Goal: Task Accomplishment & Management: Manage account settings

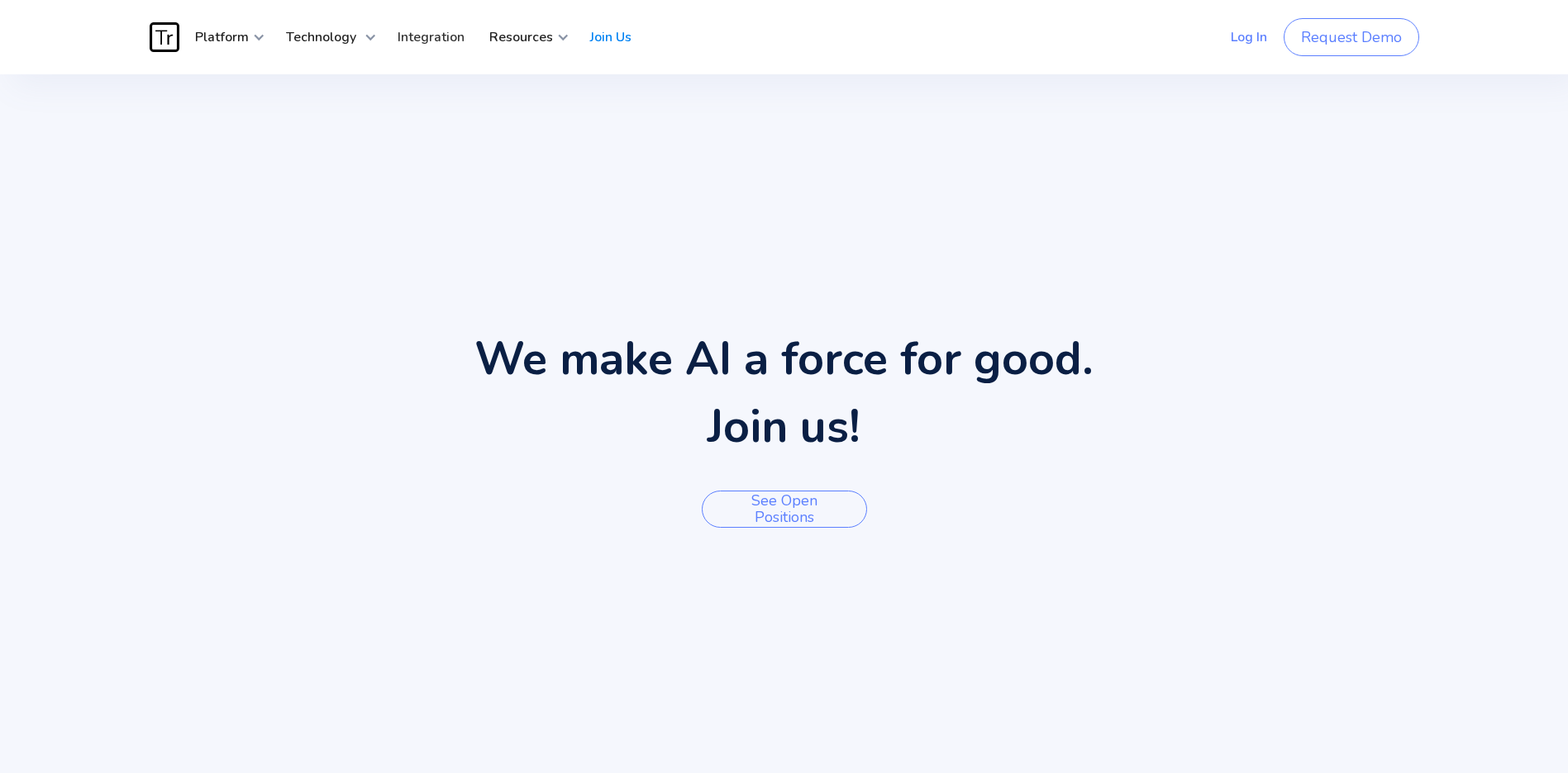
click at [1249, 38] on link "Log In" at bounding box center [1249, 37] width 61 height 49
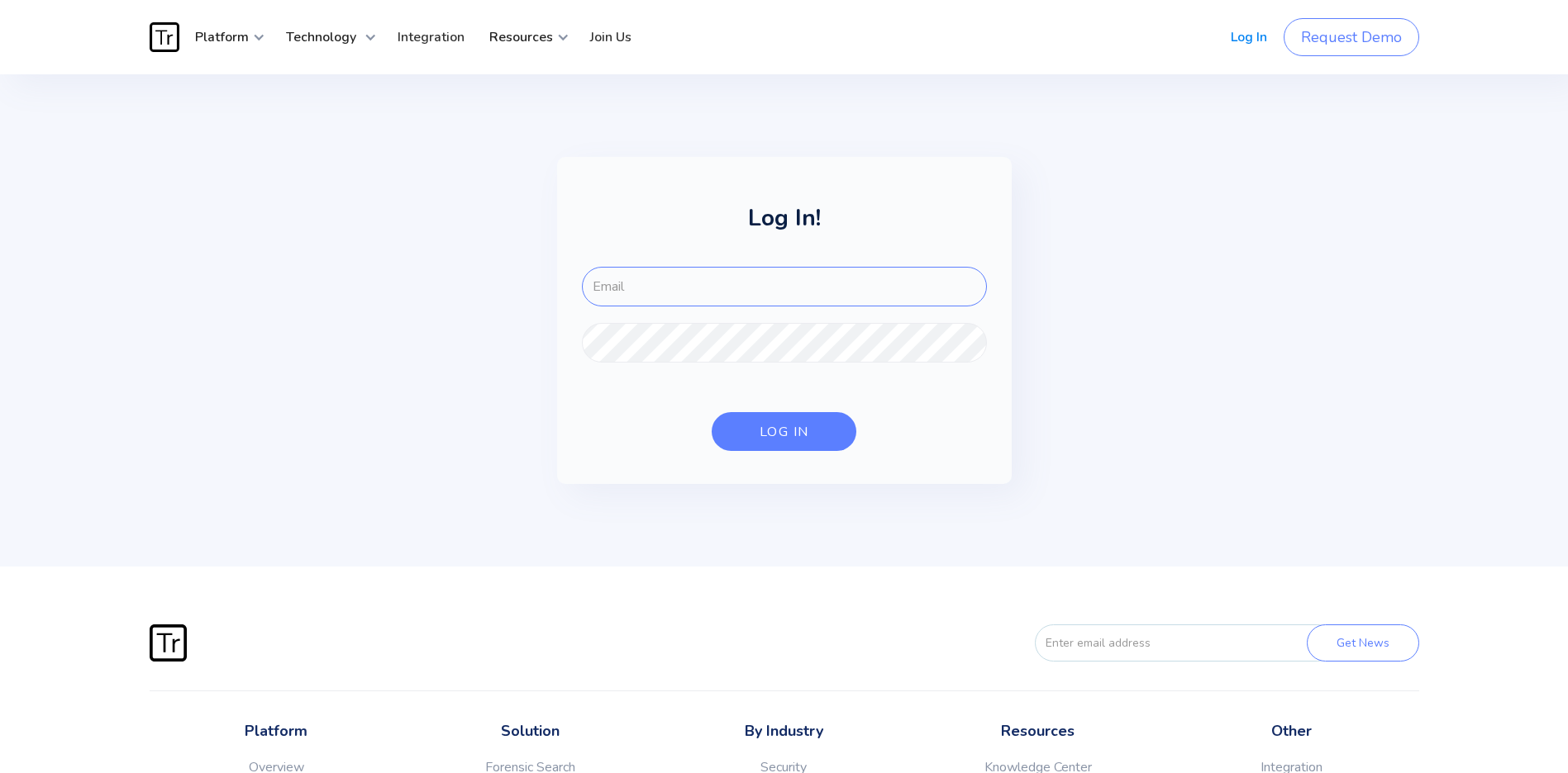
click at [648, 288] on input "FOR-LOGIN" at bounding box center [784, 286] width 405 height 40
type input "[EMAIL_ADDRESS][DOMAIN_NAME]"
click at [778, 433] on div "log in" at bounding box center [784, 432] width 49 height 16
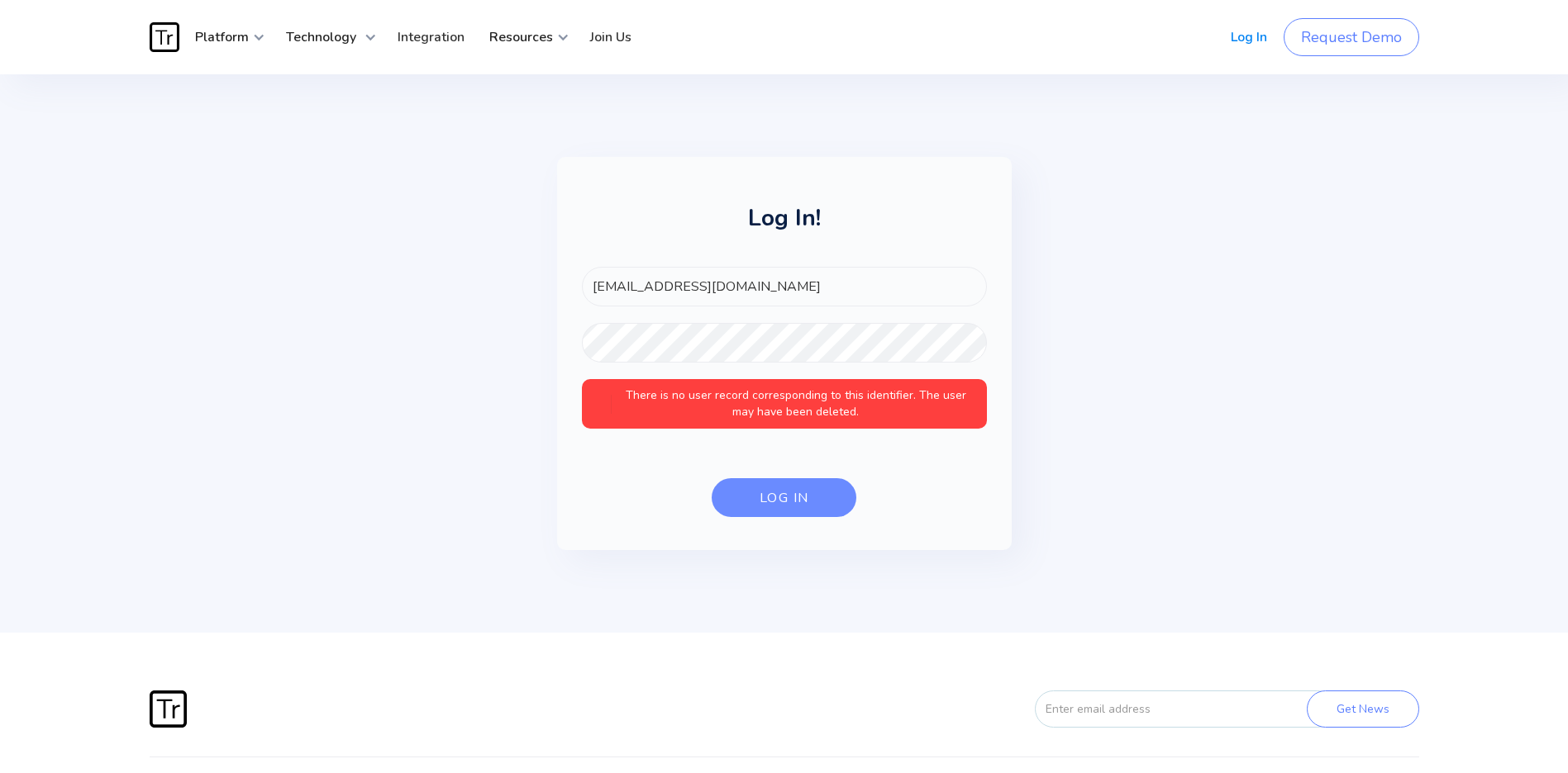
click at [784, 497] on div "log in" at bounding box center [784, 498] width 49 height 16
